Goal: Task Accomplishment & Management: Manage account settings

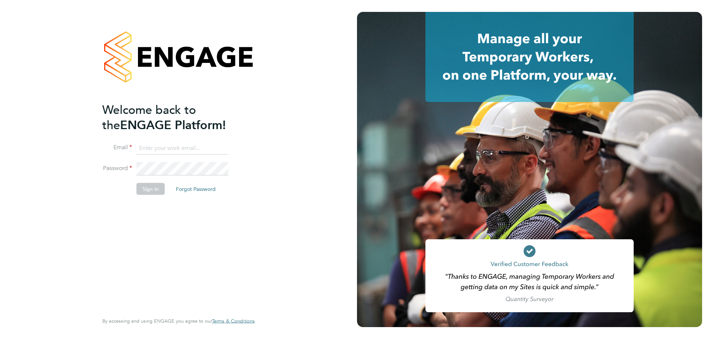
click at [168, 146] on input at bounding box center [182, 147] width 92 height 13
type input "cameron.marsden@countrysidepartnerships.com"
click at [151, 189] on button "Sign In" at bounding box center [150, 189] width 28 height 12
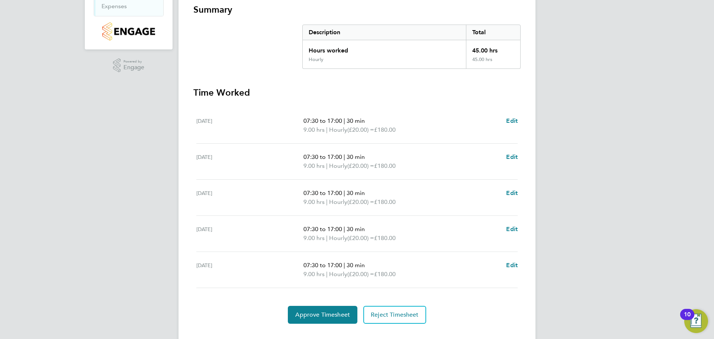
scroll to position [149, 0]
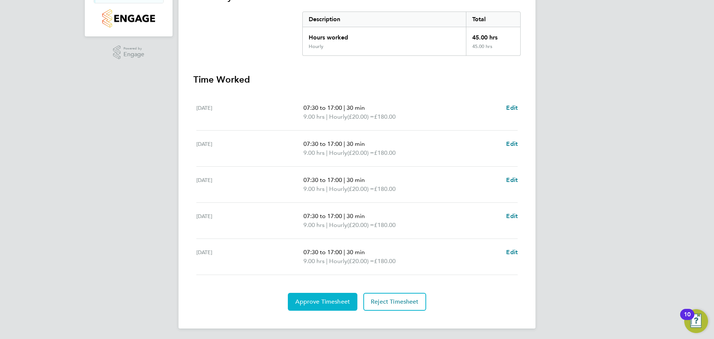
click at [327, 309] on button "Approve Timesheet" at bounding box center [323, 302] width 70 height 18
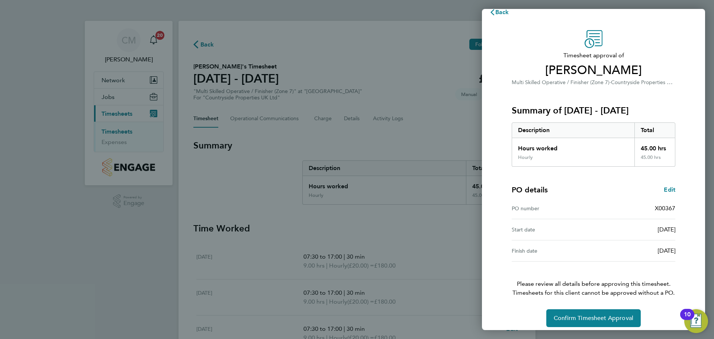
scroll to position [17, 0]
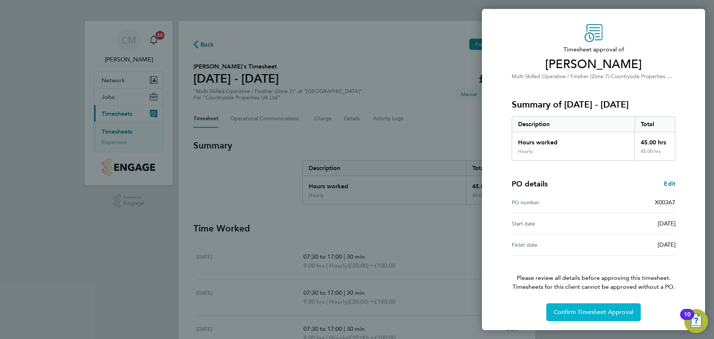
click at [583, 311] on span "Confirm Timesheet Approval" at bounding box center [594, 311] width 80 height 7
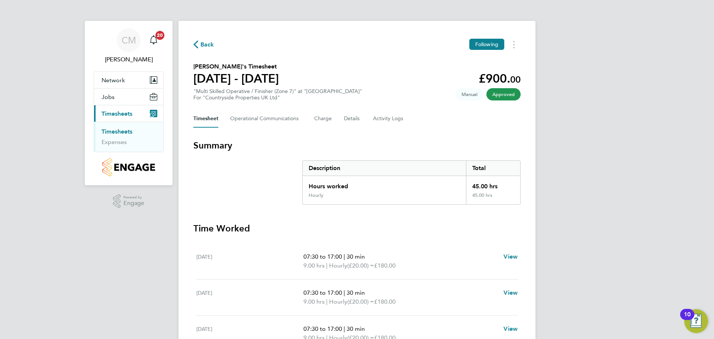
click at [208, 44] on span "Back" at bounding box center [207, 44] width 14 height 9
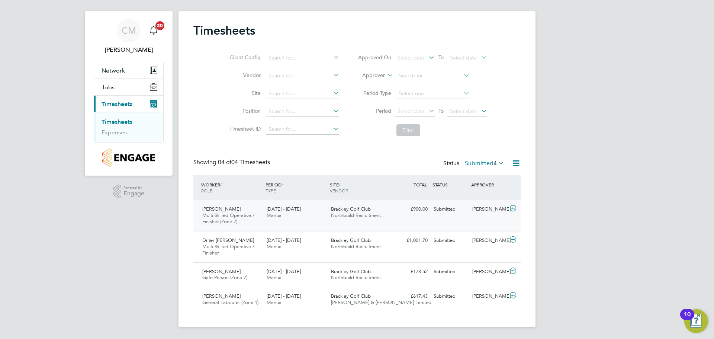
click at [223, 210] on span "Grzegorz Przeszlo" at bounding box center [221, 209] width 38 height 6
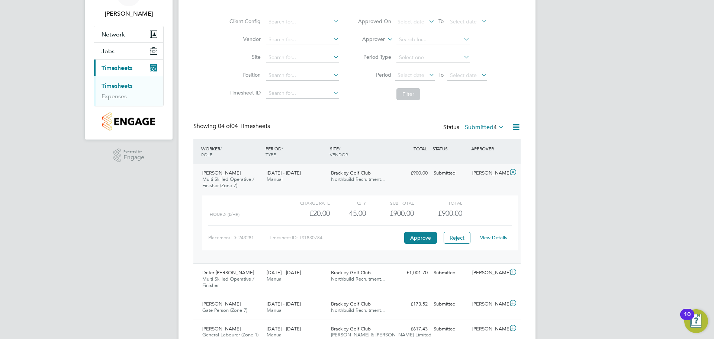
scroll to position [78, 0]
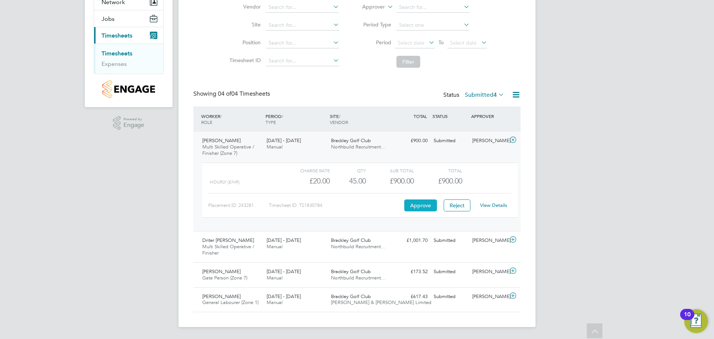
click at [417, 205] on button "Approve" at bounding box center [420, 205] width 33 height 12
click at [233, 247] on span "Multi Skilled Operative / Finisher" at bounding box center [228, 249] width 52 height 13
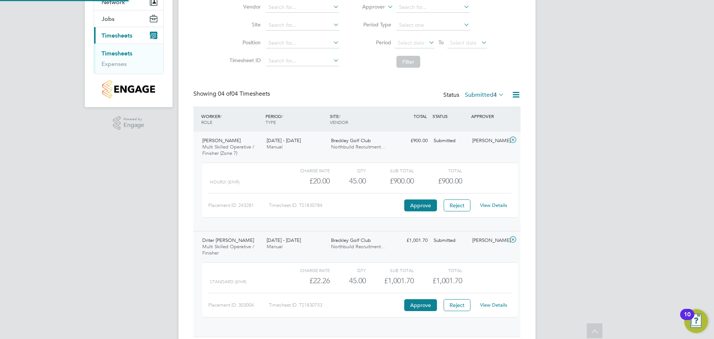
scroll to position [13, 73]
click at [418, 307] on button "Approve" at bounding box center [420, 305] width 33 height 12
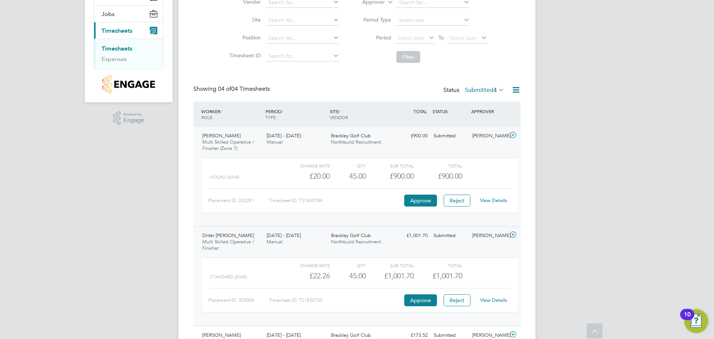
scroll to position [147, 0]
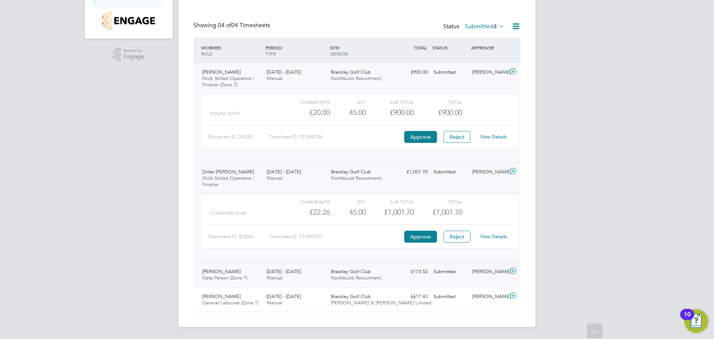
click at [237, 276] on span "Gate Person (Zone 7)" at bounding box center [224, 277] width 45 height 6
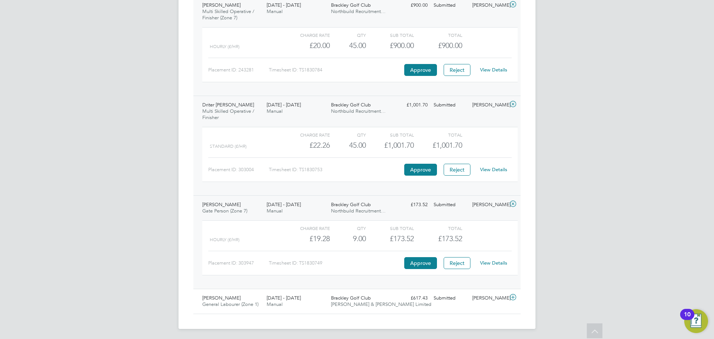
scroll to position [215, 0]
click at [420, 260] on button "Approve" at bounding box center [420, 261] width 33 height 12
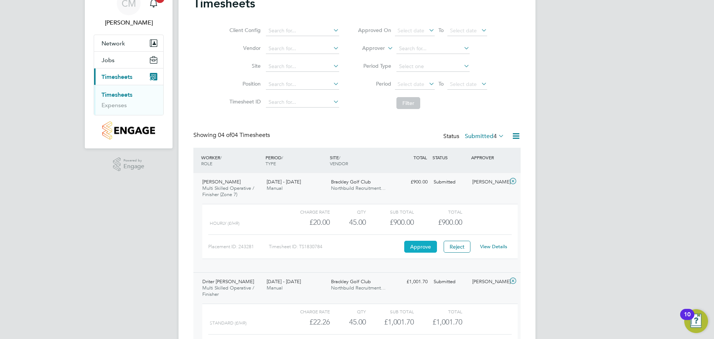
scroll to position [37, 0]
click at [418, 248] on button "Approve" at bounding box center [420, 246] width 33 height 12
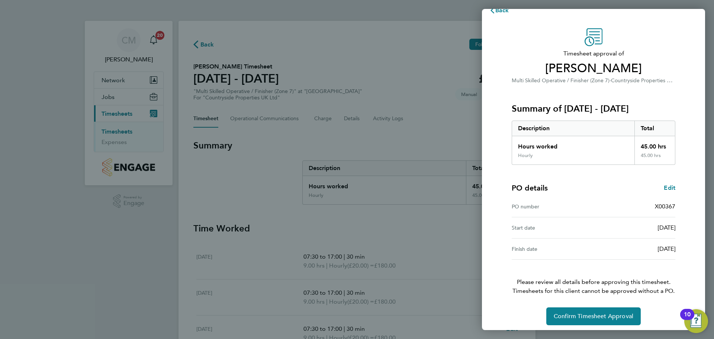
scroll to position [17, 0]
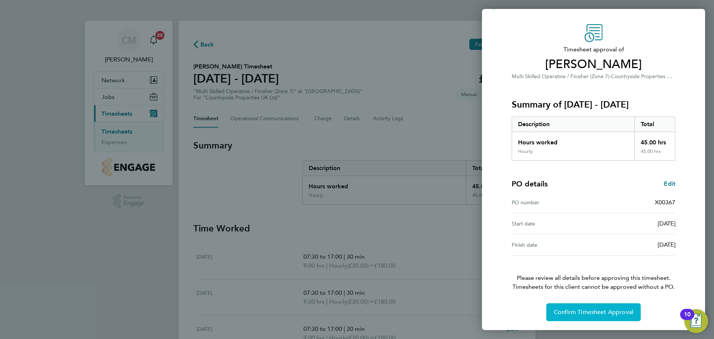
click at [610, 311] on span "Confirm Timesheet Approval" at bounding box center [594, 311] width 80 height 7
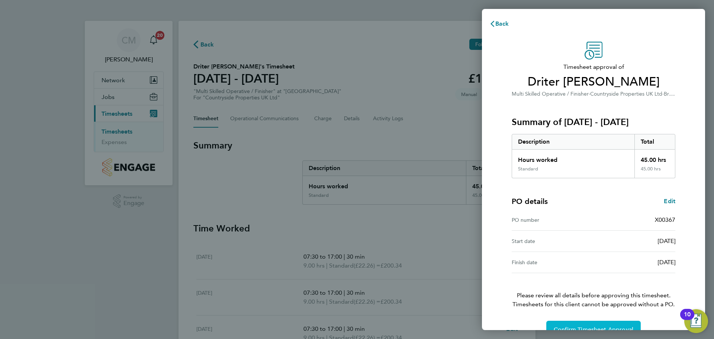
click at [580, 322] on button "Confirm Timesheet Approval" at bounding box center [593, 330] width 94 height 18
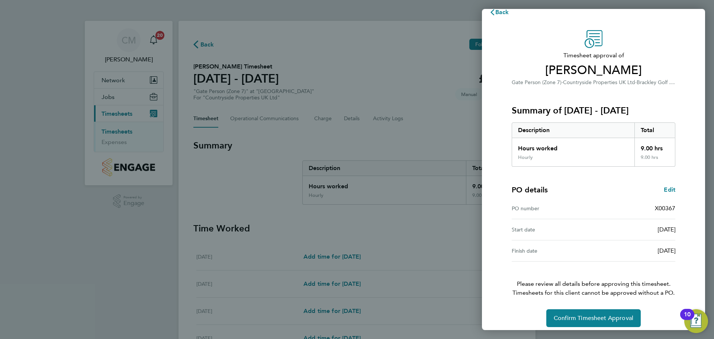
scroll to position [17, 0]
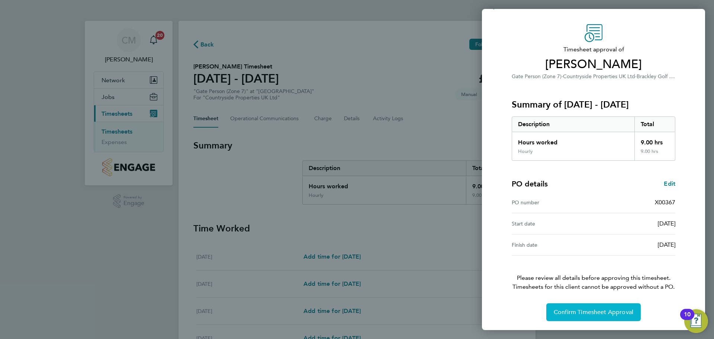
click at [601, 312] on span "Confirm Timesheet Approval" at bounding box center [594, 311] width 80 height 7
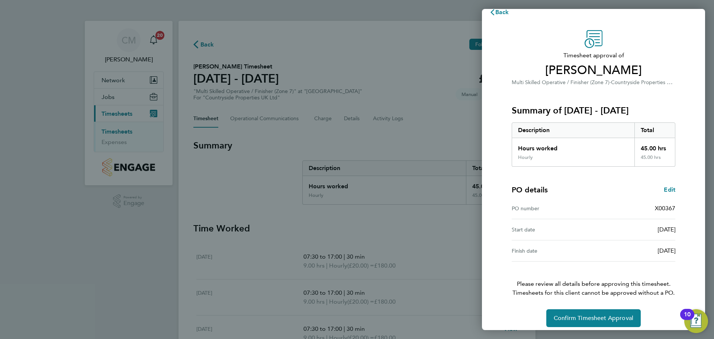
scroll to position [17, 0]
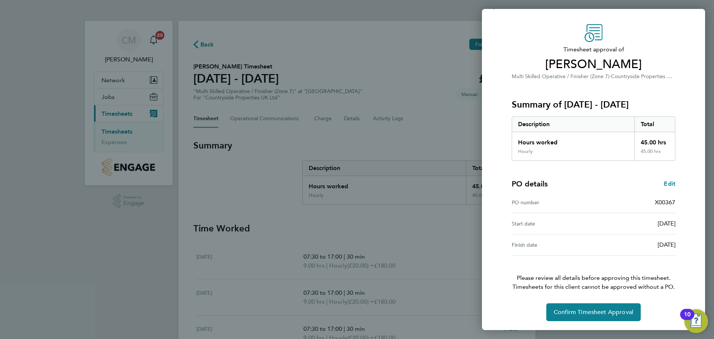
click at [209, 45] on div "Back Timesheet approval of [PERSON_NAME] Multi Skilled Operative / Finisher (Zo…" at bounding box center [357, 169] width 714 height 339
